Goal: Obtain resource: Download file/media

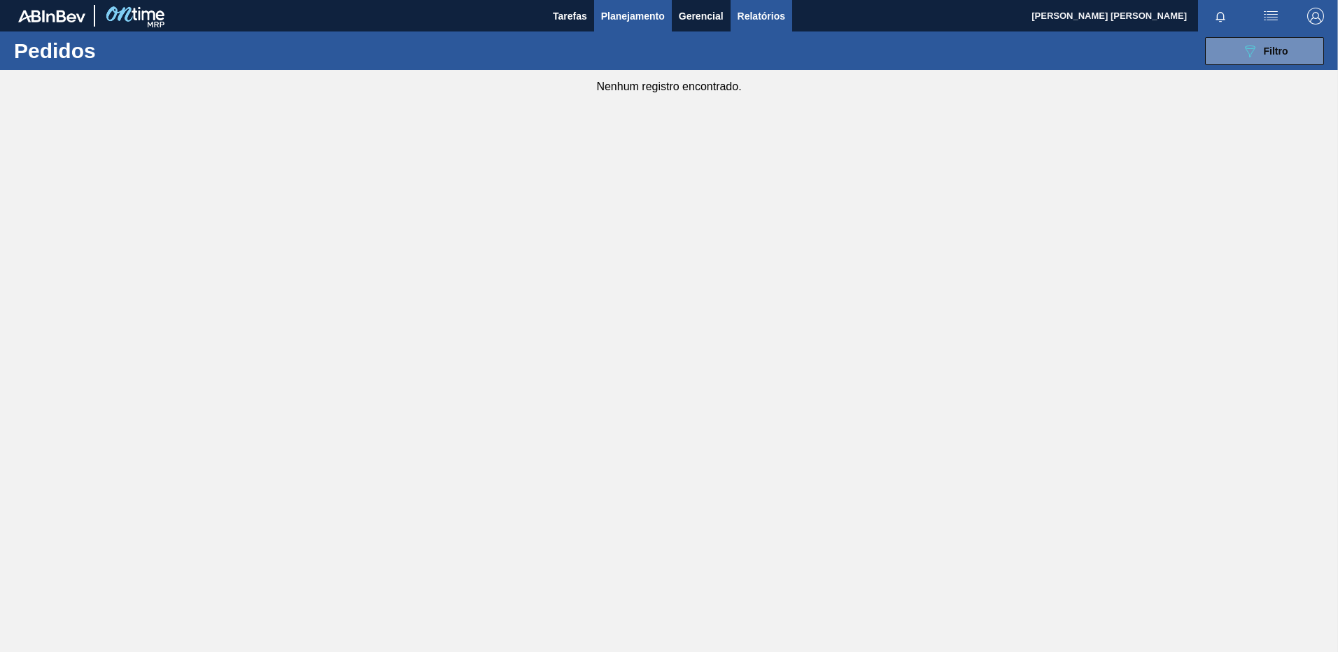
click at [751, 14] on span "Relatórios" at bounding box center [762, 16] width 48 height 17
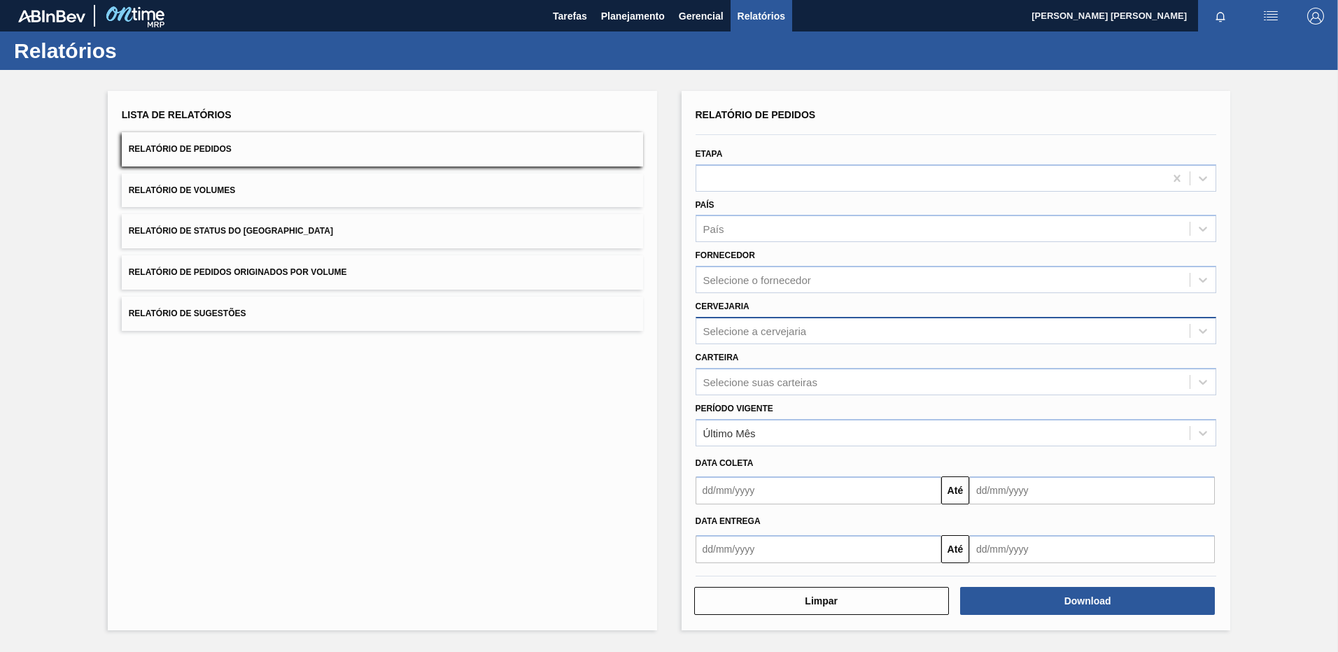
click at [760, 329] on div "Selecione a cervejaria" at bounding box center [756, 331] width 104 height 12
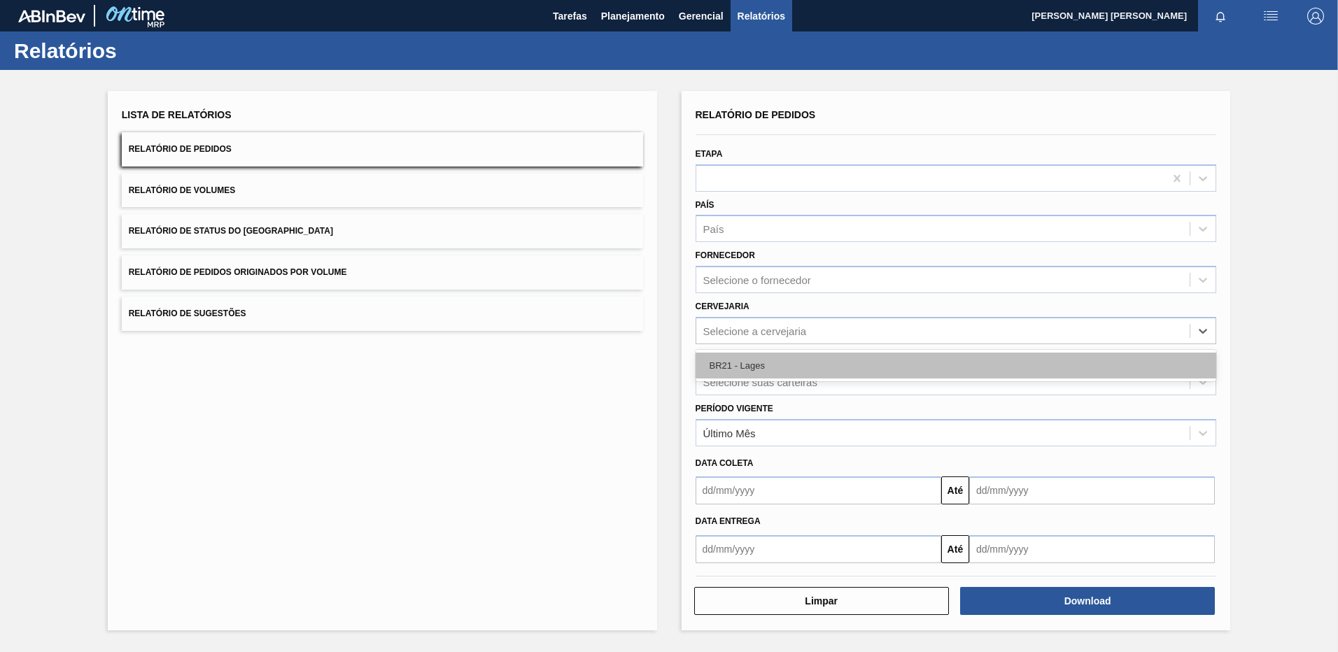
click at [736, 372] on div "BR21 - Lages" at bounding box center [957, 366] width 522 height 26
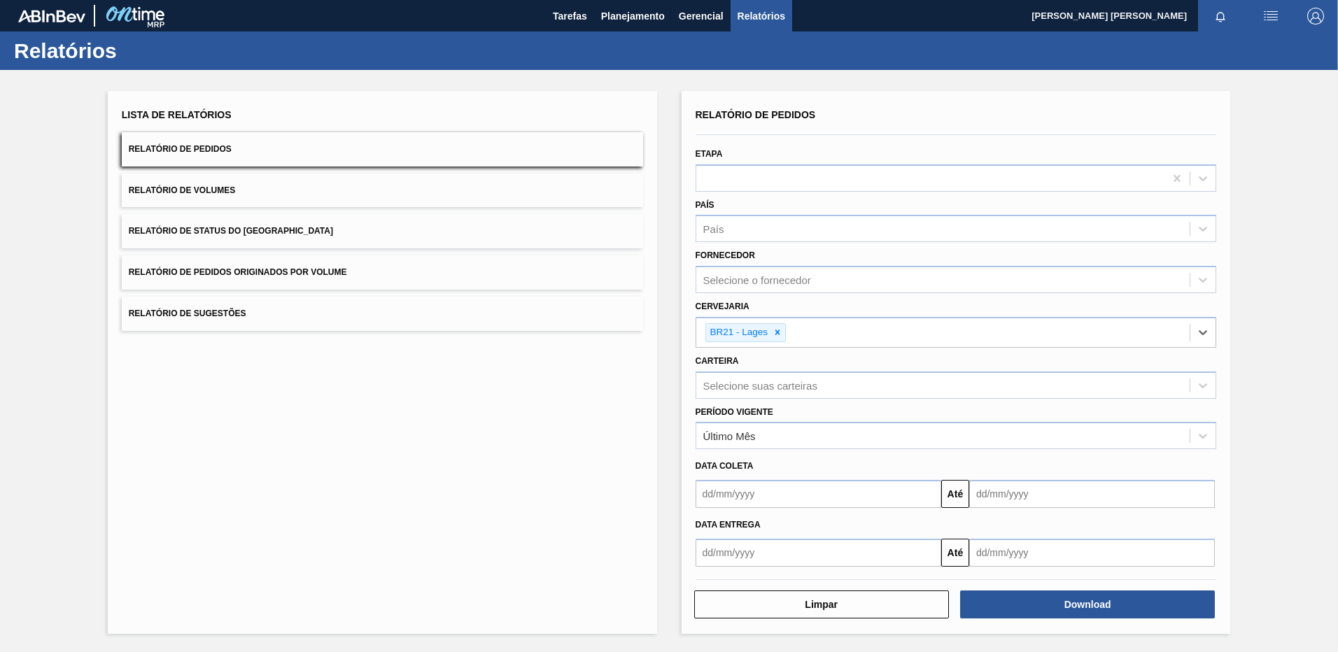
click at [784, 494] on input "text" at bounding box center [819, 494] width 246 height 28
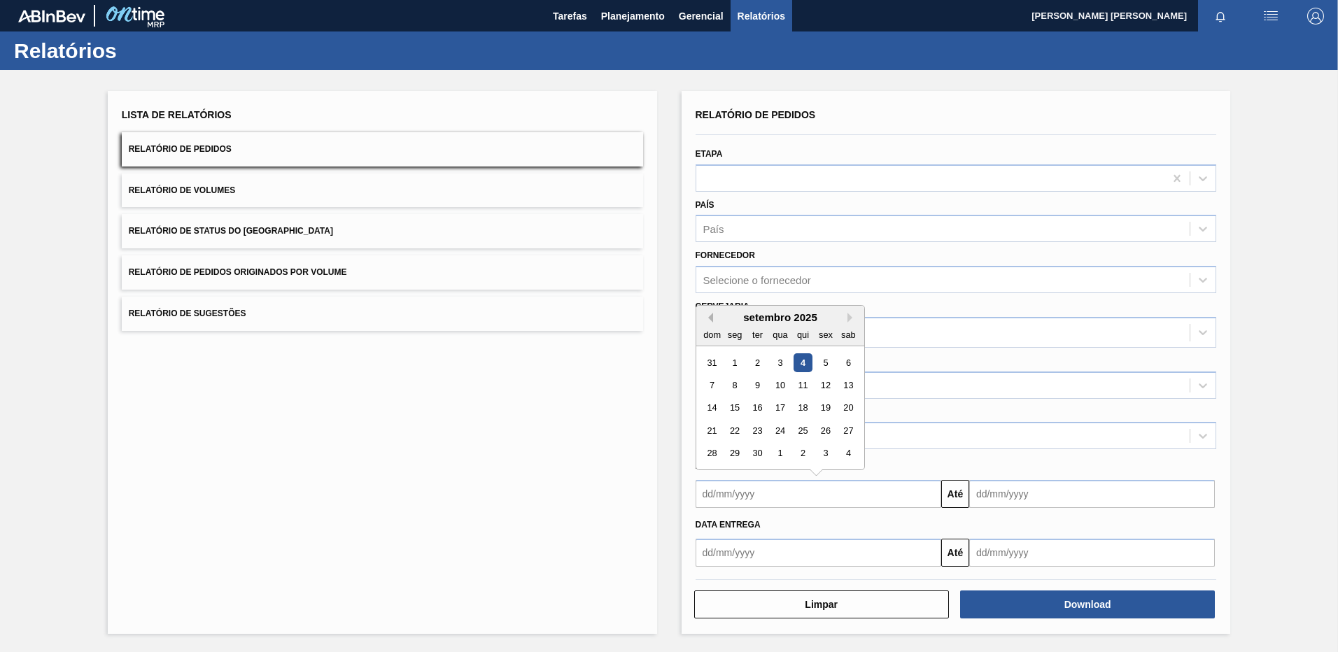
click at [709, 316] on button "Previous Month" at bounding box center [709, 318] width 10 height 10
click at [730, 459] on div "25" at bounding box center [734, 454] width 19 height 19
type input "[DATE]"
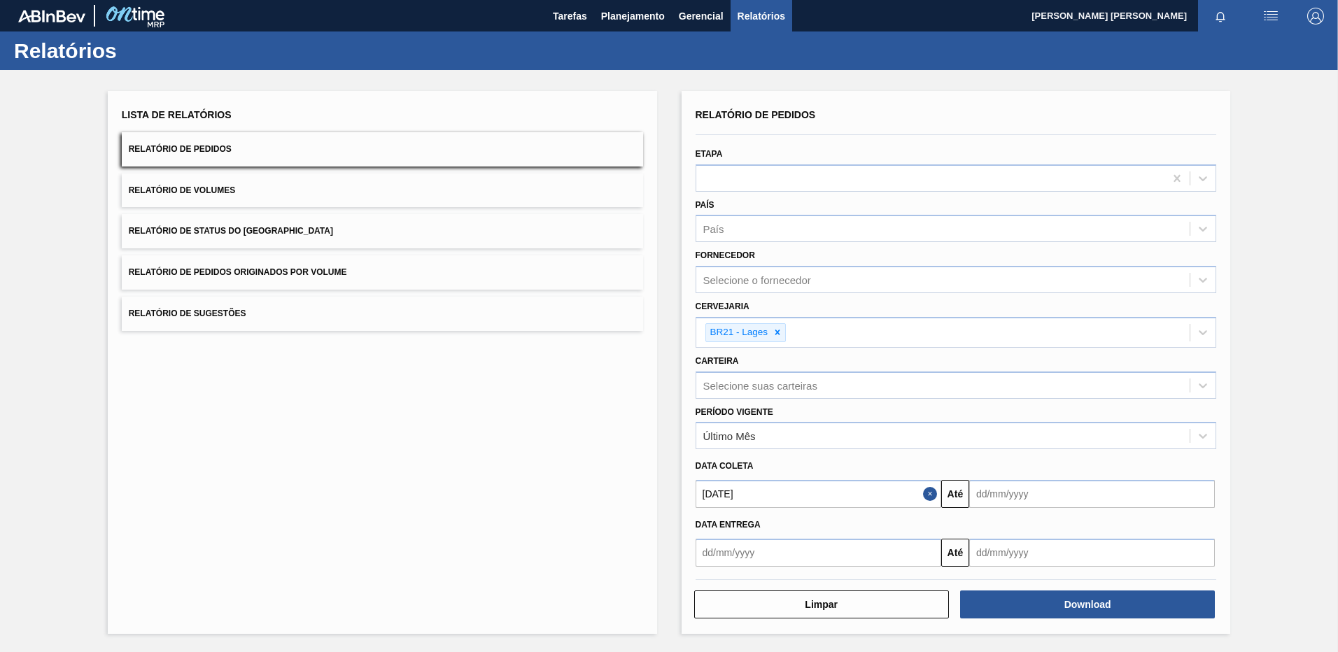
click at [739, 548] on input "text" at bounding box center [819, 553] width 246 height 28
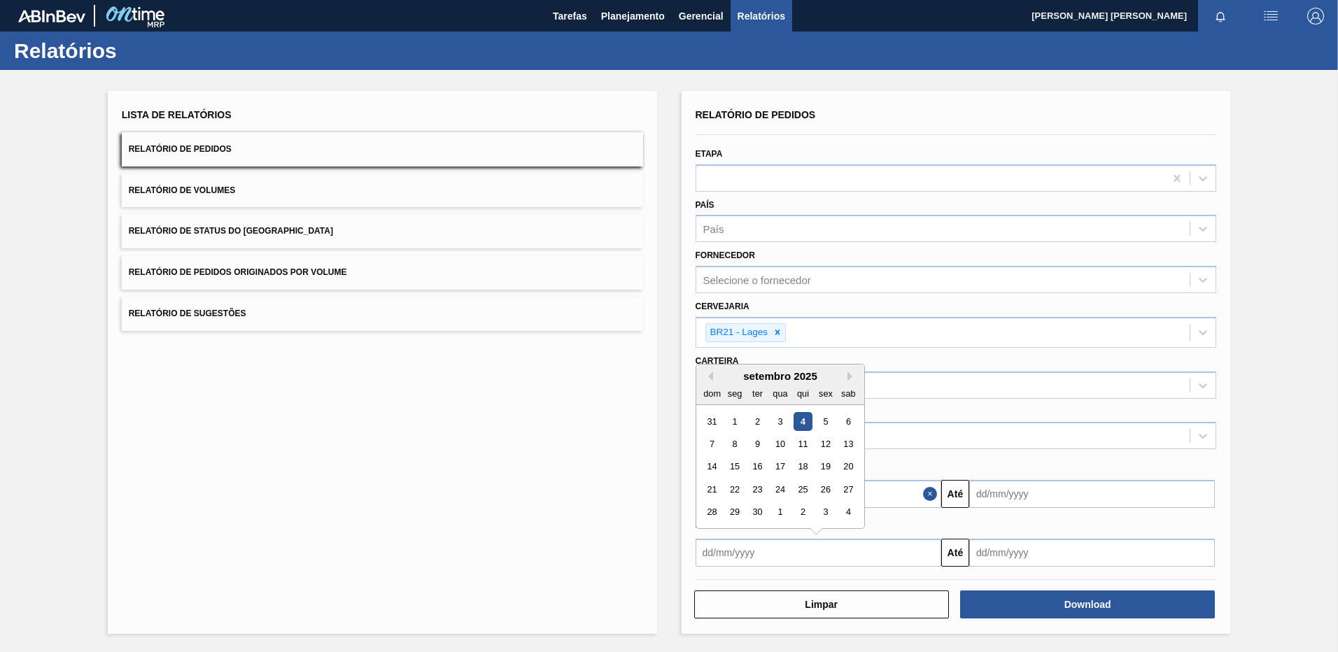
click at [711, 367] on div "setembro 2025 dom seg ter qua qui sex sab" at bounding box center [781, 385] width 168 height 41
click at [709, 372] on button "Previous Month" at bounding box center [709, 377] width 10 height 10
click at [738, 501] on div "24 25 26 27 28 29 30" at bounding box center [780, 512] width 159 height 22
click at [736, 506] on div "25" at bounding box center [734, 512] width 19 height 19
type input "[DATE]"
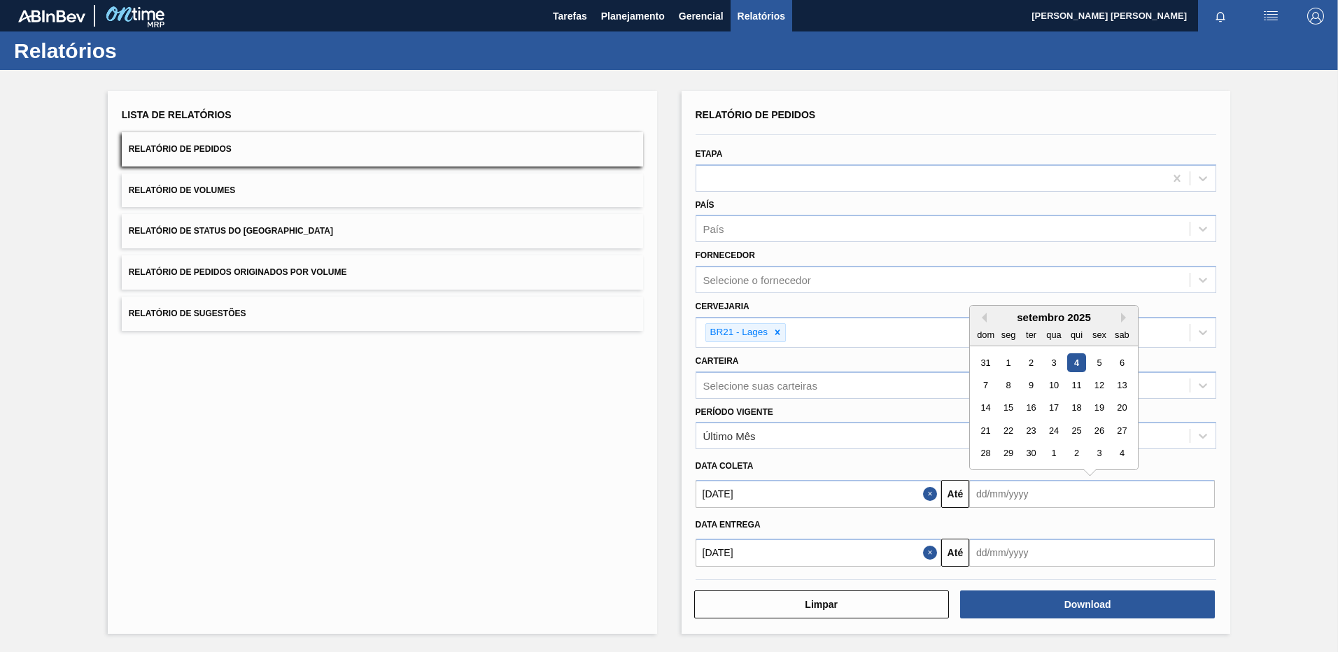
click at [996, 489] on input "text" at bounding box center [1093, 494] width 246 height 28
click at [1031, 456] on div "30" at bounding box center [1031, 454] width 19 height 19
type input "[DATE]"
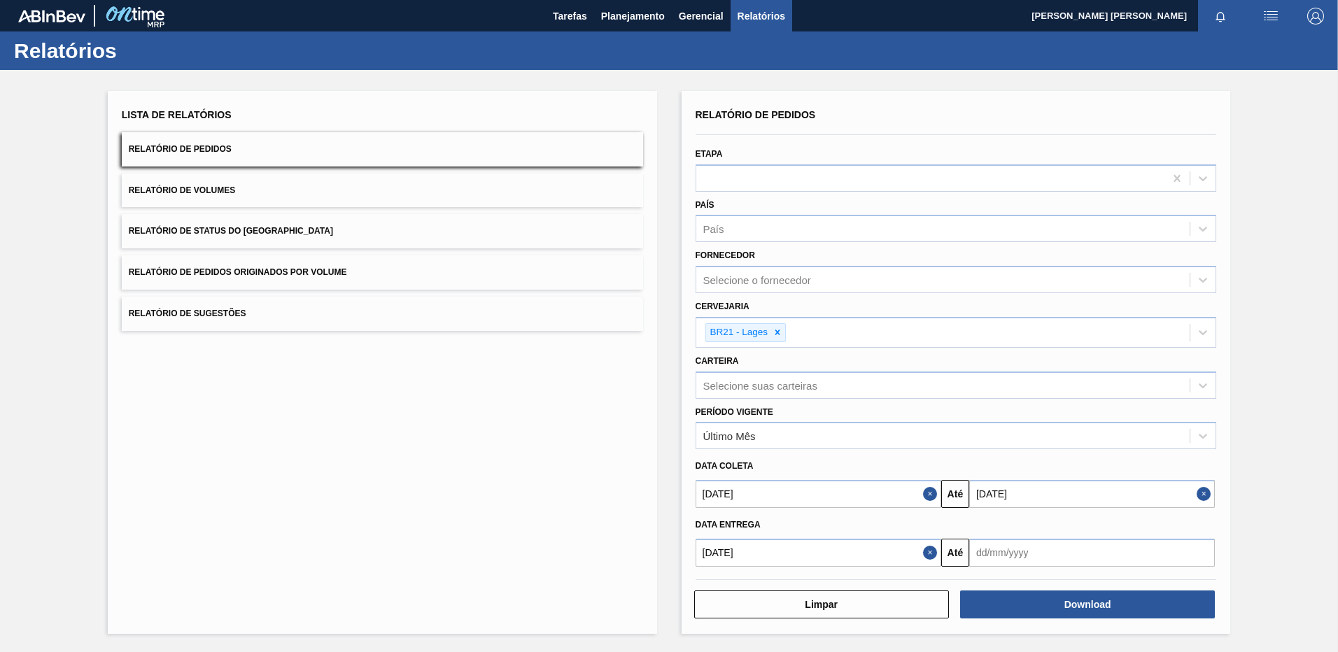
click at [1009, 558] on input "text" at bounding box center [1093, 553] width 246 height 28
click at [1035, 517] on div "30" at bounding box center [1031, 512] width 19 height 19
type input "[DATE]"
click at [1029, 599] on button "Download" at bounding box center [1087, 605] width 255 height 28
